Goal: Task Accomplishment & Management: Manage account settings

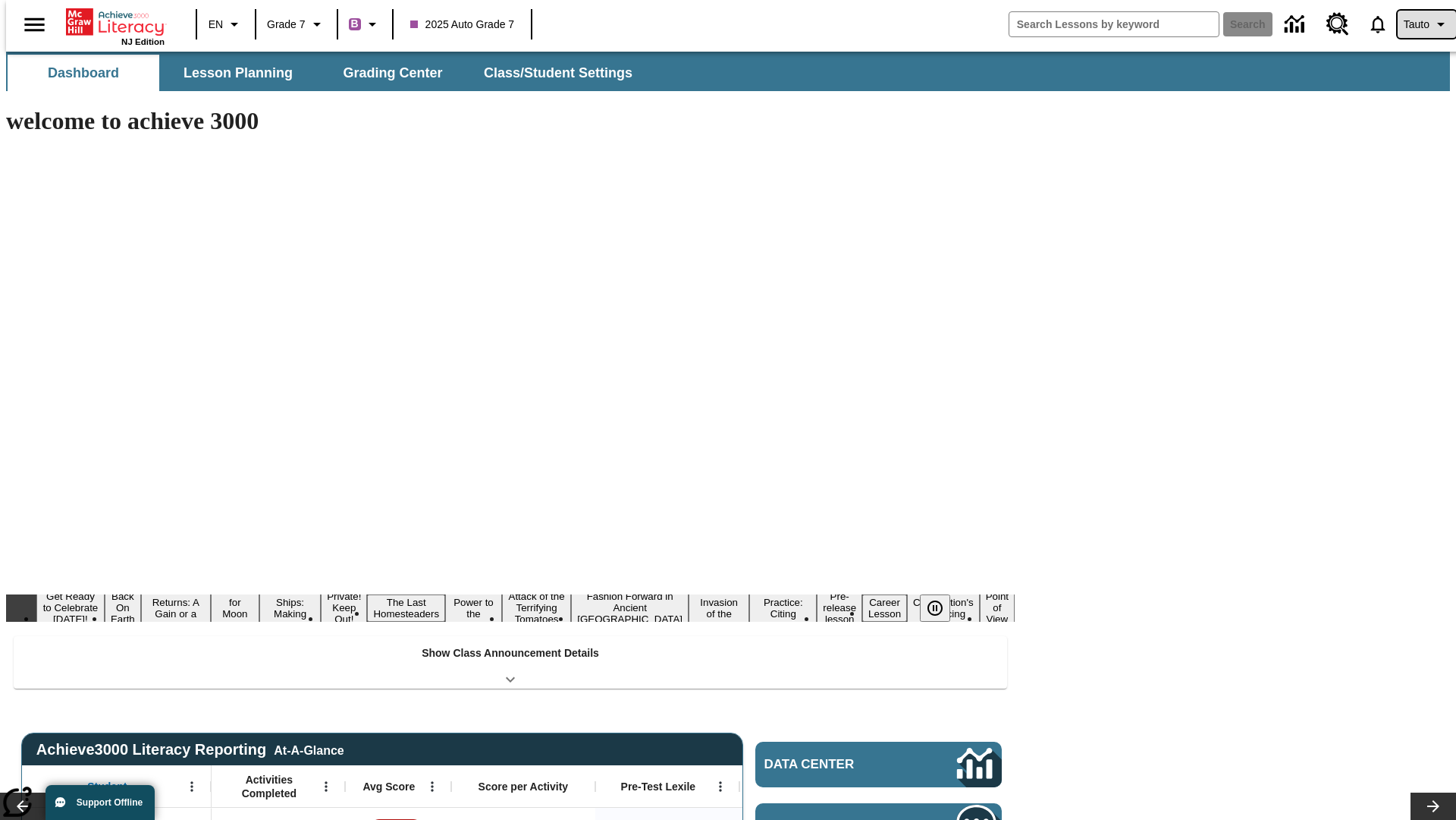
click at [1419, 24] on span "Tauto" at bounding box center [1417, 25] width 26 height 16
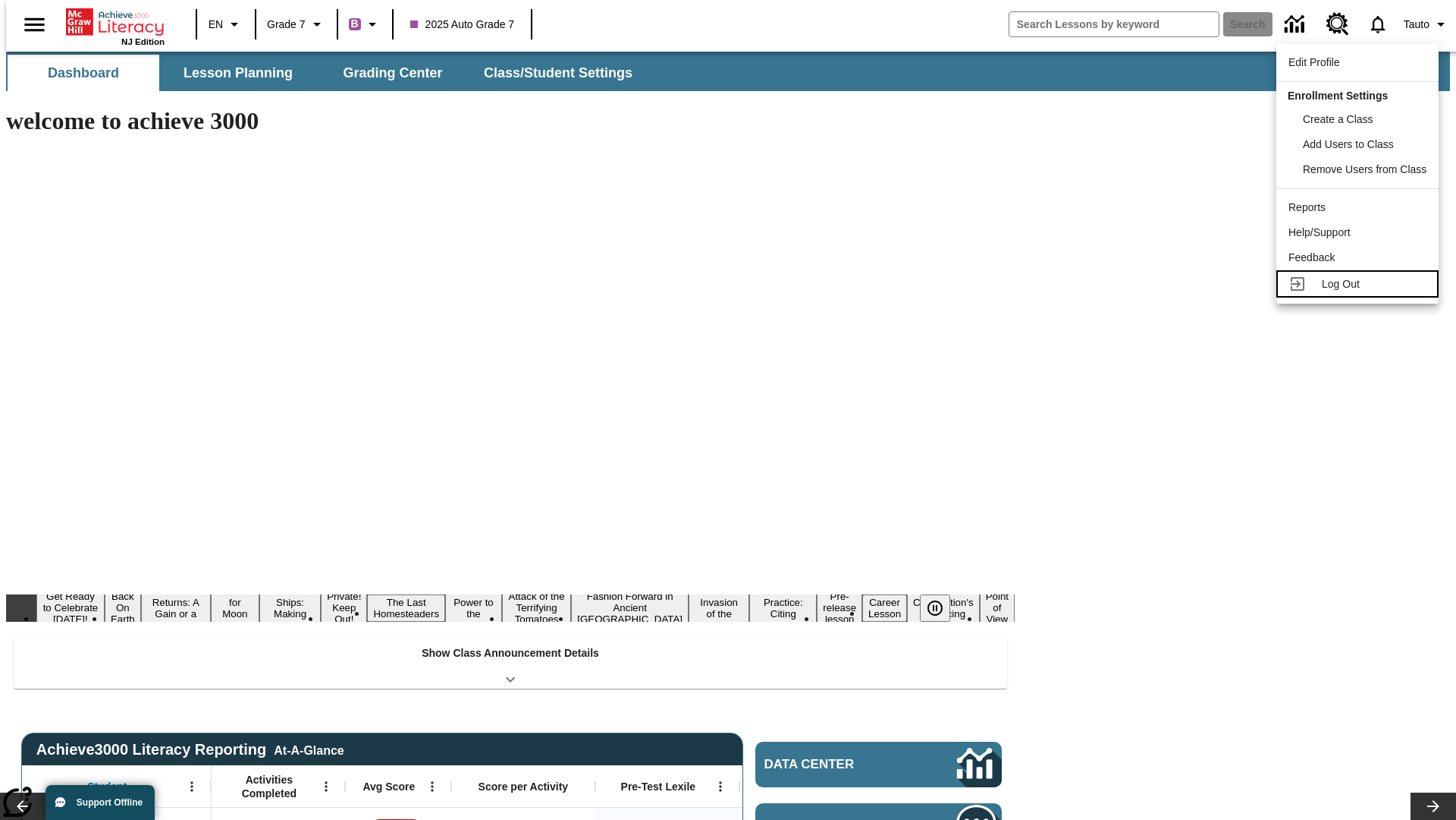
click at [1360, 284] on span "Log Out" at bounding box center [1341, 284] width 38 height 12
